Goal: Navigation & Orientation: Find specific page/section

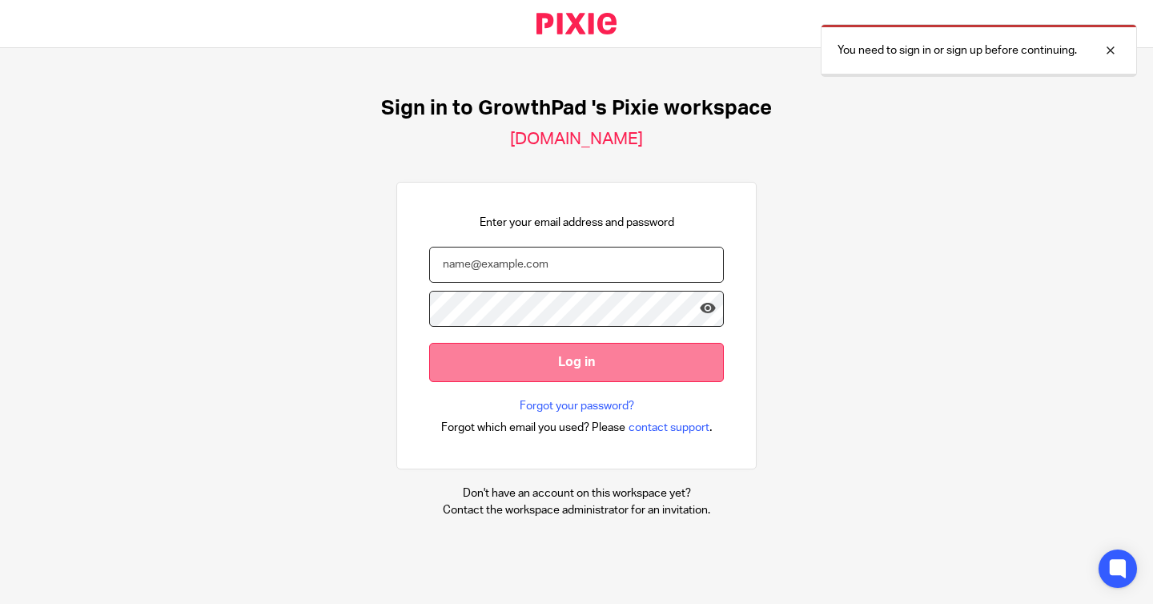
type input "[PERSON_NAME][EMAIL_ADDRESS][DOMAIN_NAME]"
click at [520, 358] on input "Log in" at bounding box center [576, 362] width 295 height 39
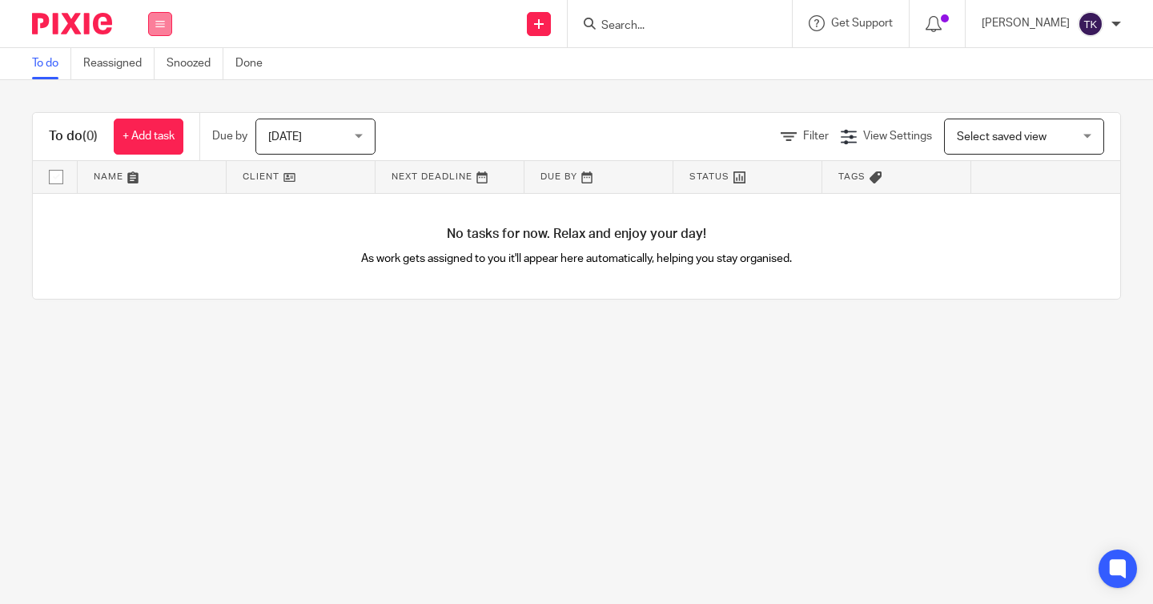
click at [165, 30] on button at bounding box center [160, 24] width 24 height 24
click at [150, 174] on link "Reports" at bounding box center [151, 168] width 40 height 11
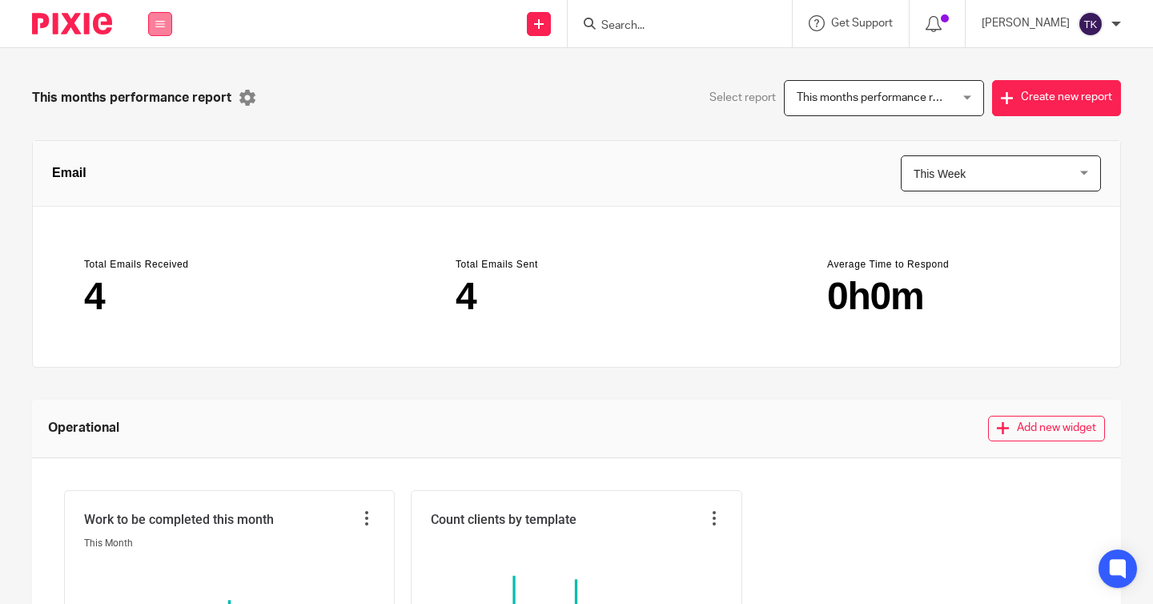
click at [169, 22] on button at bounding box center [160, 24] width 24 height 24
click at [158, 150] on link "Team" at bounding box center [144, 144] width 26 height 11
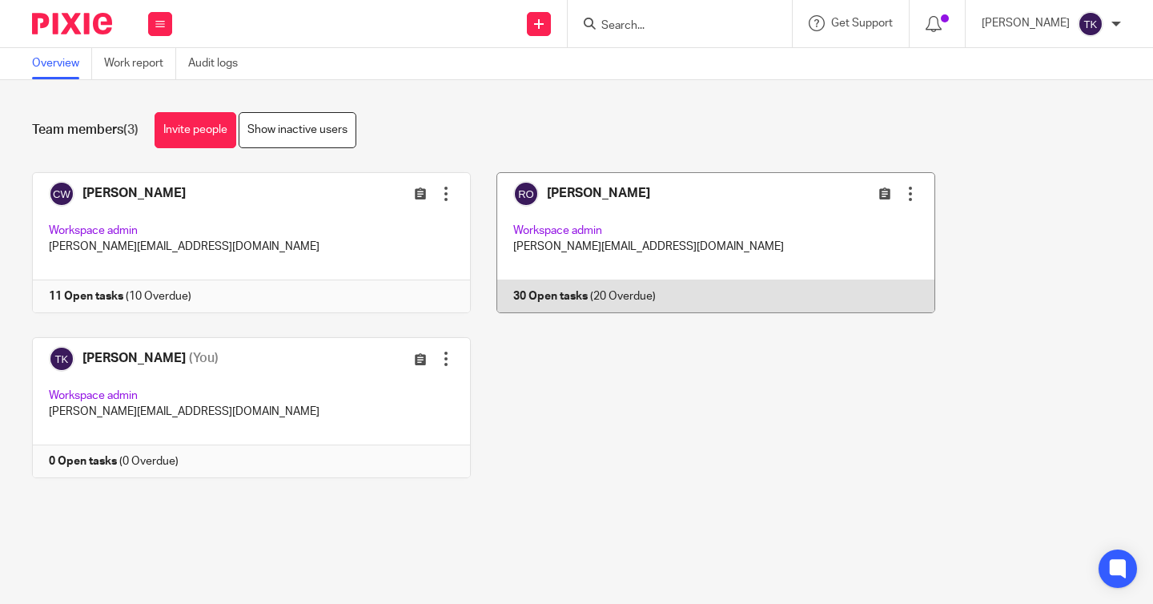
click at [622, 234] on link at bounding box center [703, 242] width 464 height 141
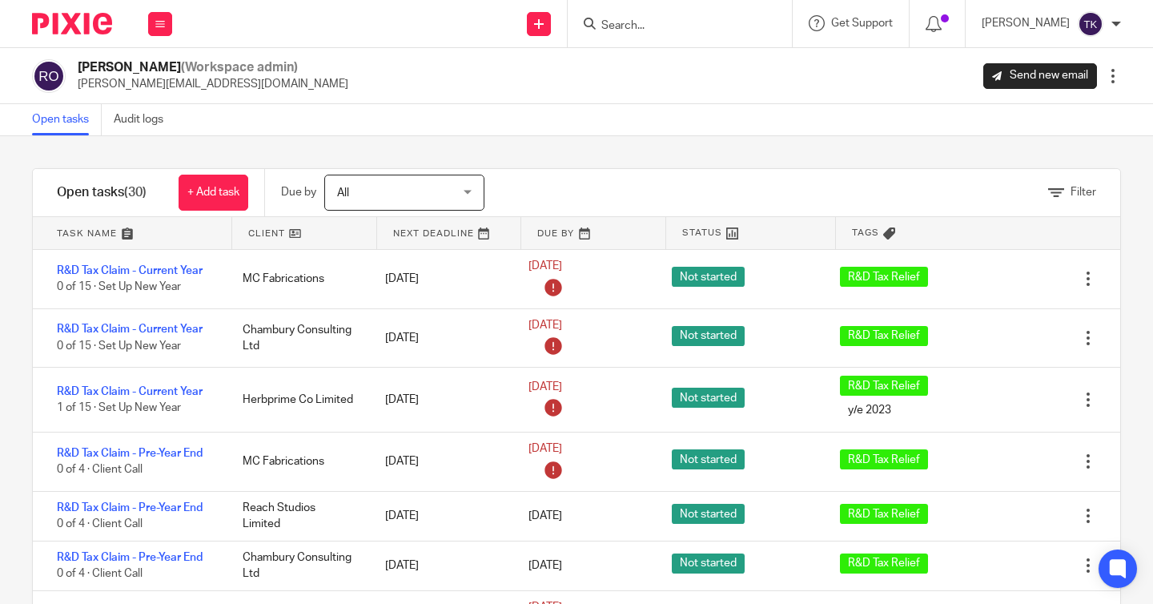
click at [414, 189] on span "All" at bounding box center [395, 192] width 117 height 34
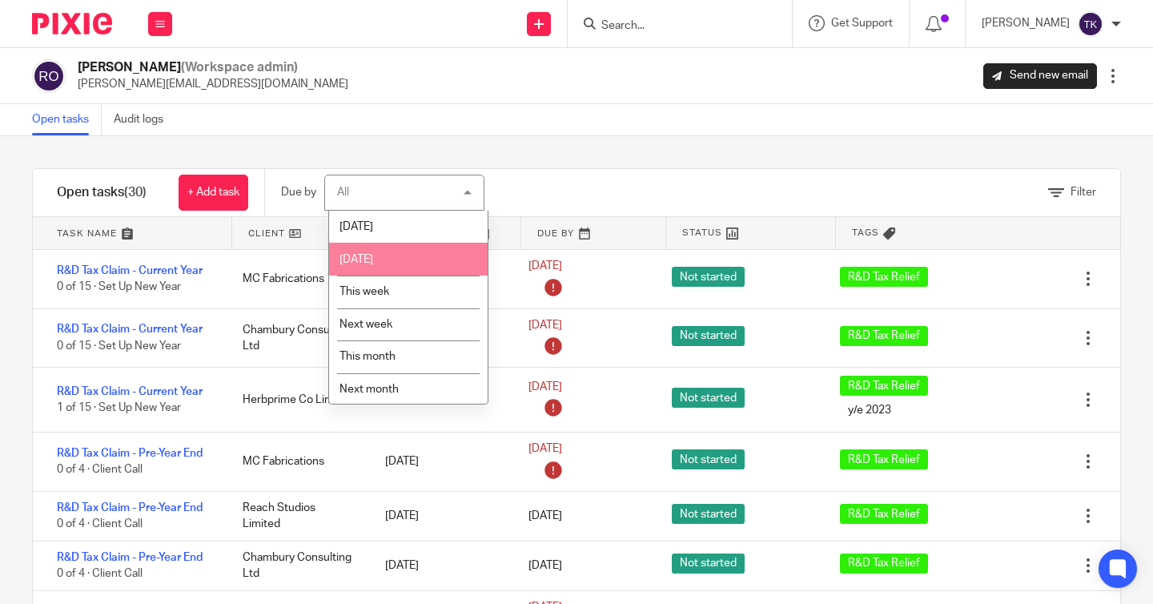
scroll to position [39, 0]
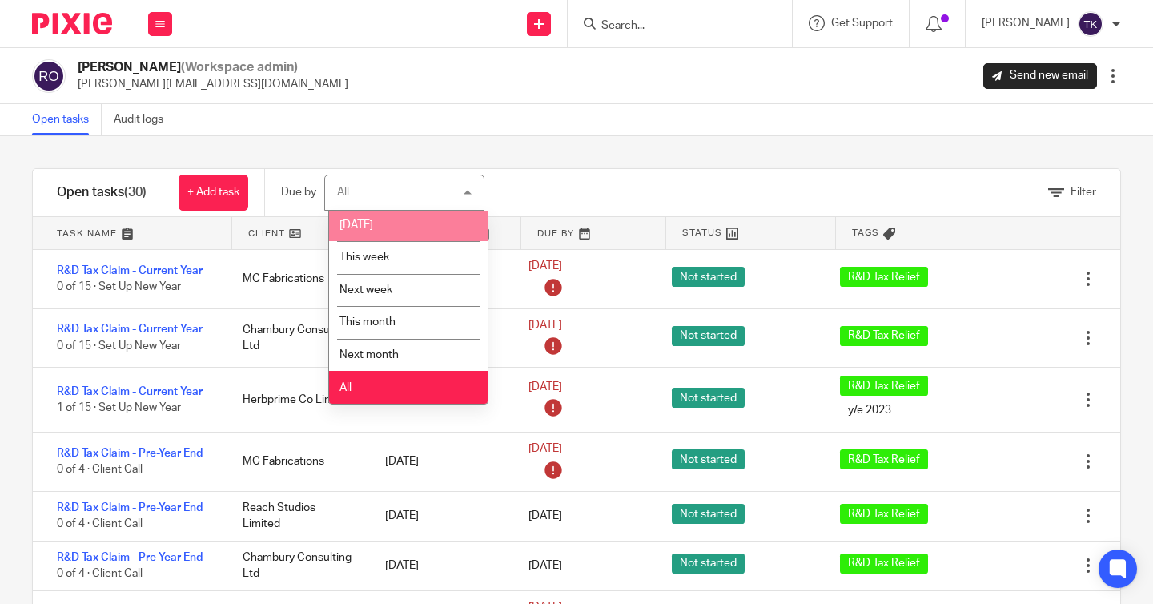
click at [531, 129] on div "Open tasks Audit logs" at bounding box center [576, 120] width 1153 height 32
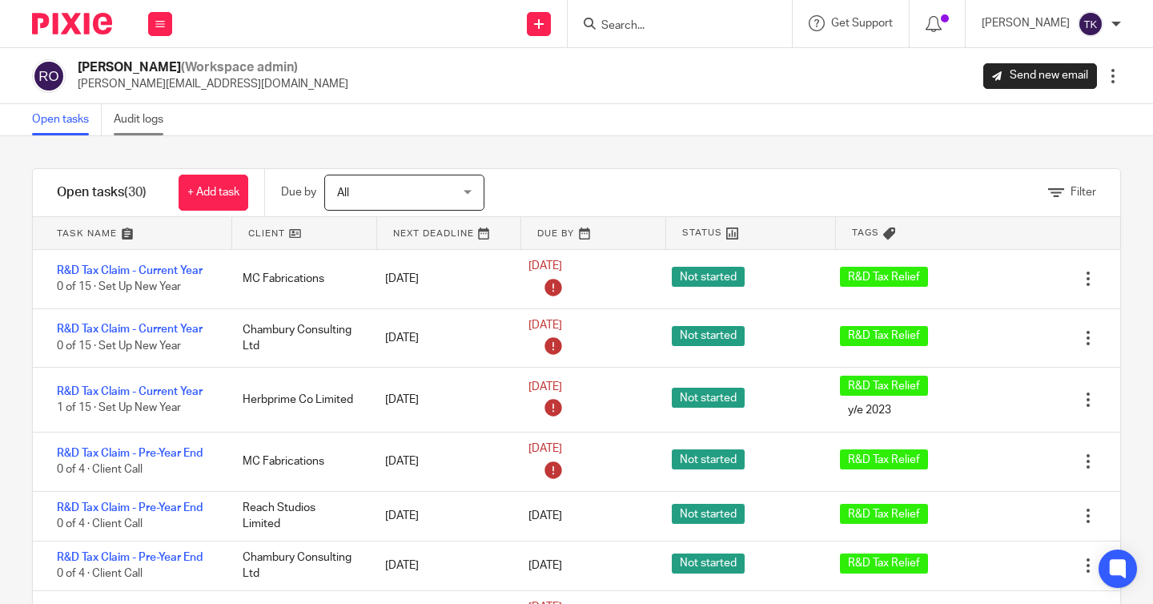
click at [164, 124] on link "Audit logs" at bounding box center [145, 119] width 62 height 31
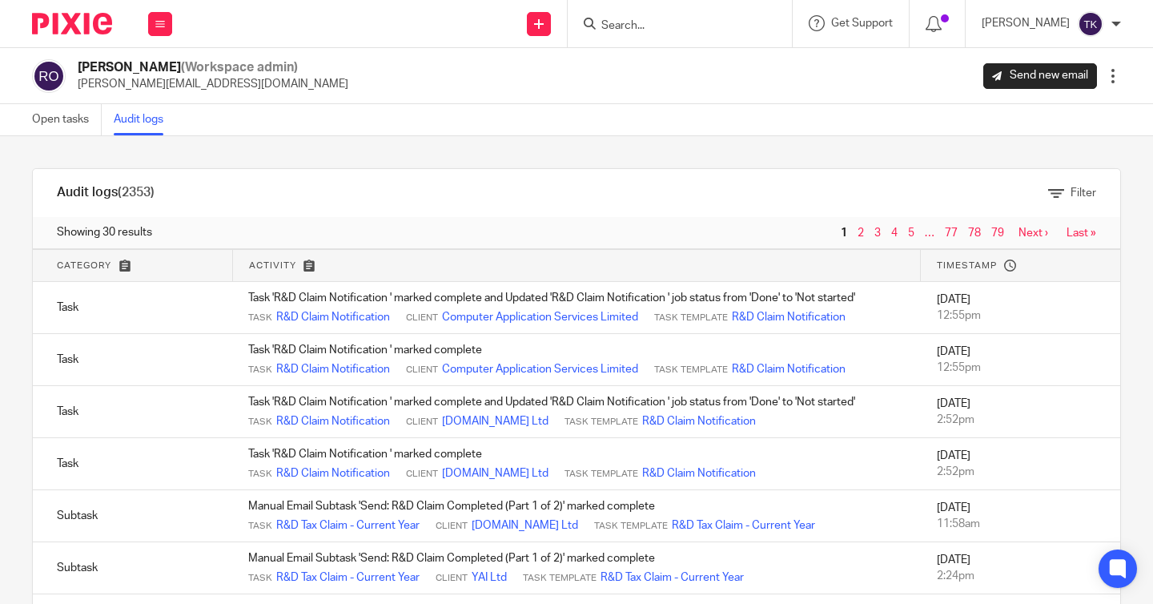
click at [55, 121] on link "Open tasks" at bounding box center [67, 119] width 70 height 31
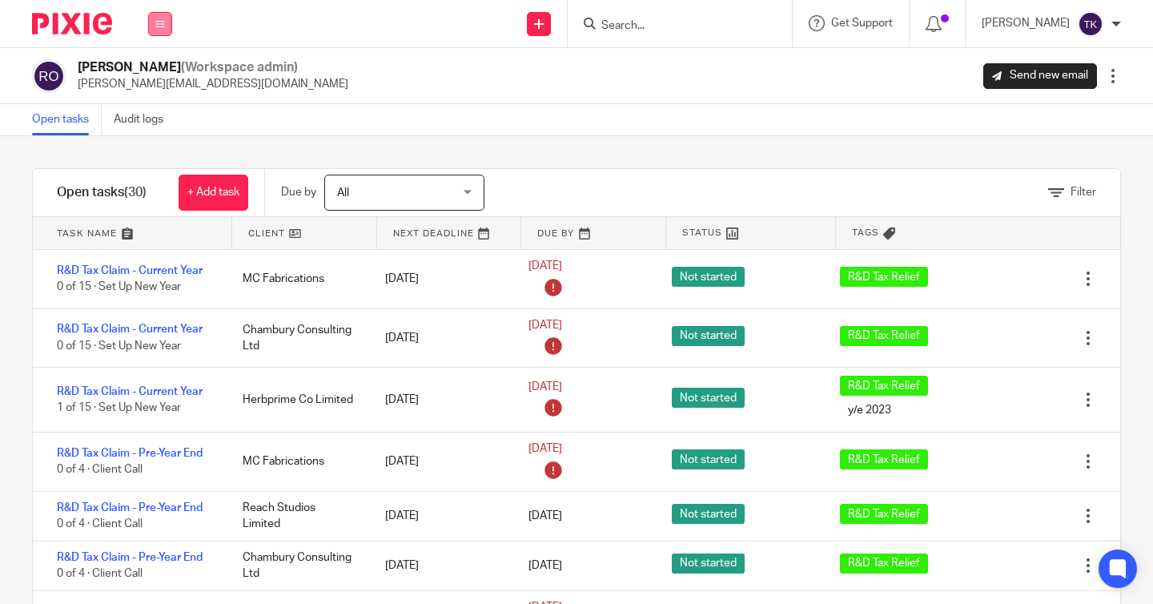
click at [164, 34] on button at bounding box center [160, 24] width 24 height 24
click at [152, 98] on link "Email" at bounding box center [144, 97] width 26 height 11
